Goal: Ask a question

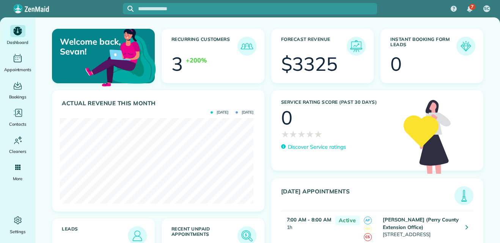
scroll to position [61, 0]
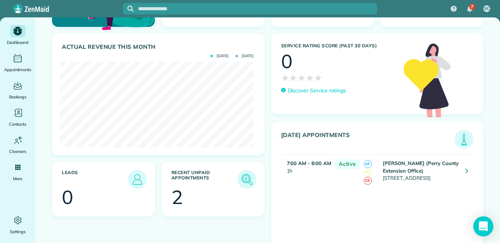
click at [481, 222] on icon "Open Intercom Messenger" at bounding box center [483, 227] width 9 height 10
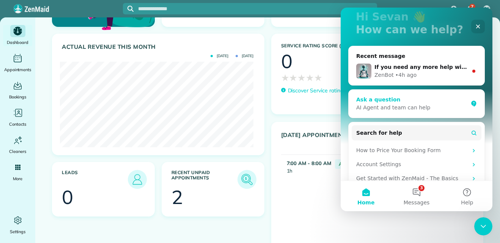
scroll to position [77, 0]
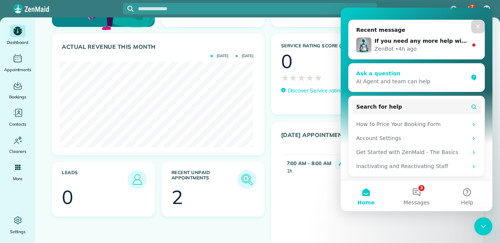
click at [416, 153] on div "Get Started with ZenMaid - The Basics" at bounding box center [411, 153] width 111 height 8
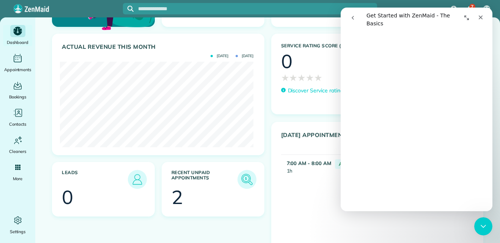
scroll to position [3297, 0]
click at [480, 16] on icon "Close" at bounding box center [480, 17] width 6 height 6
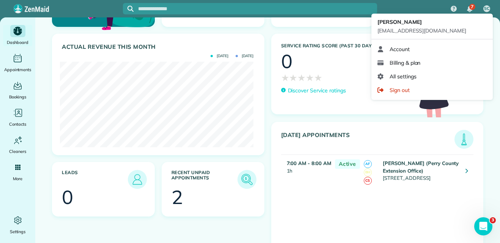
scroll to position [0, 0]
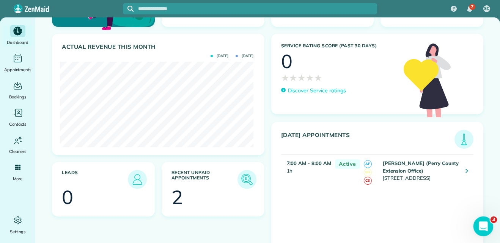
click at [480, 227] on icon "Open Intercom Messenger" at bounding box center [482, 226] width 13 height 13
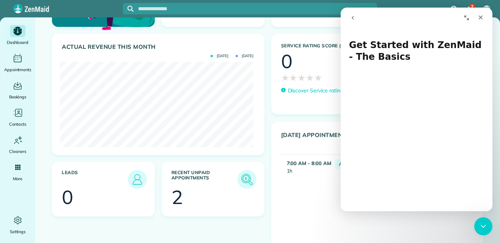
click at [352, 17] on icon "go back" at bounding box center [353, 18] width 6 height 6
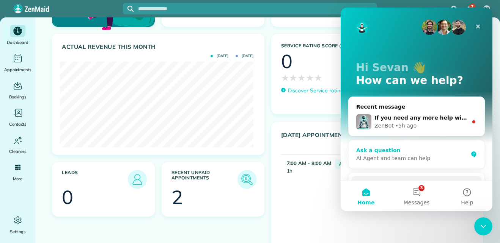
click at [378, 157] on div "AI Agent and team can help" at bounding box center [411, 159] width 111 height 8
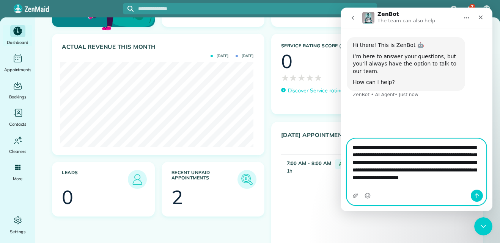
click at [387, 187] on textarea "**********" at bounding box center [416, 164] width 139 height 51
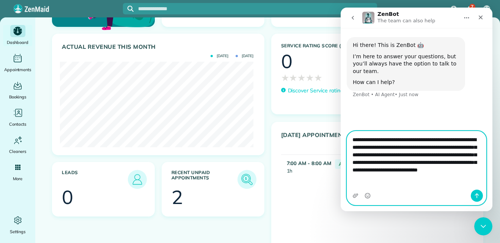
type textarea "**********"
click at [478, 198] on icon "Send a message…" at bounding box center [477, 196] width 6 height 6
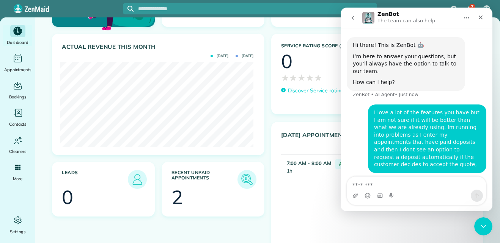
scroll to position [14, 0]
